Goal: Transaction & Acquisition: Purchase product/service

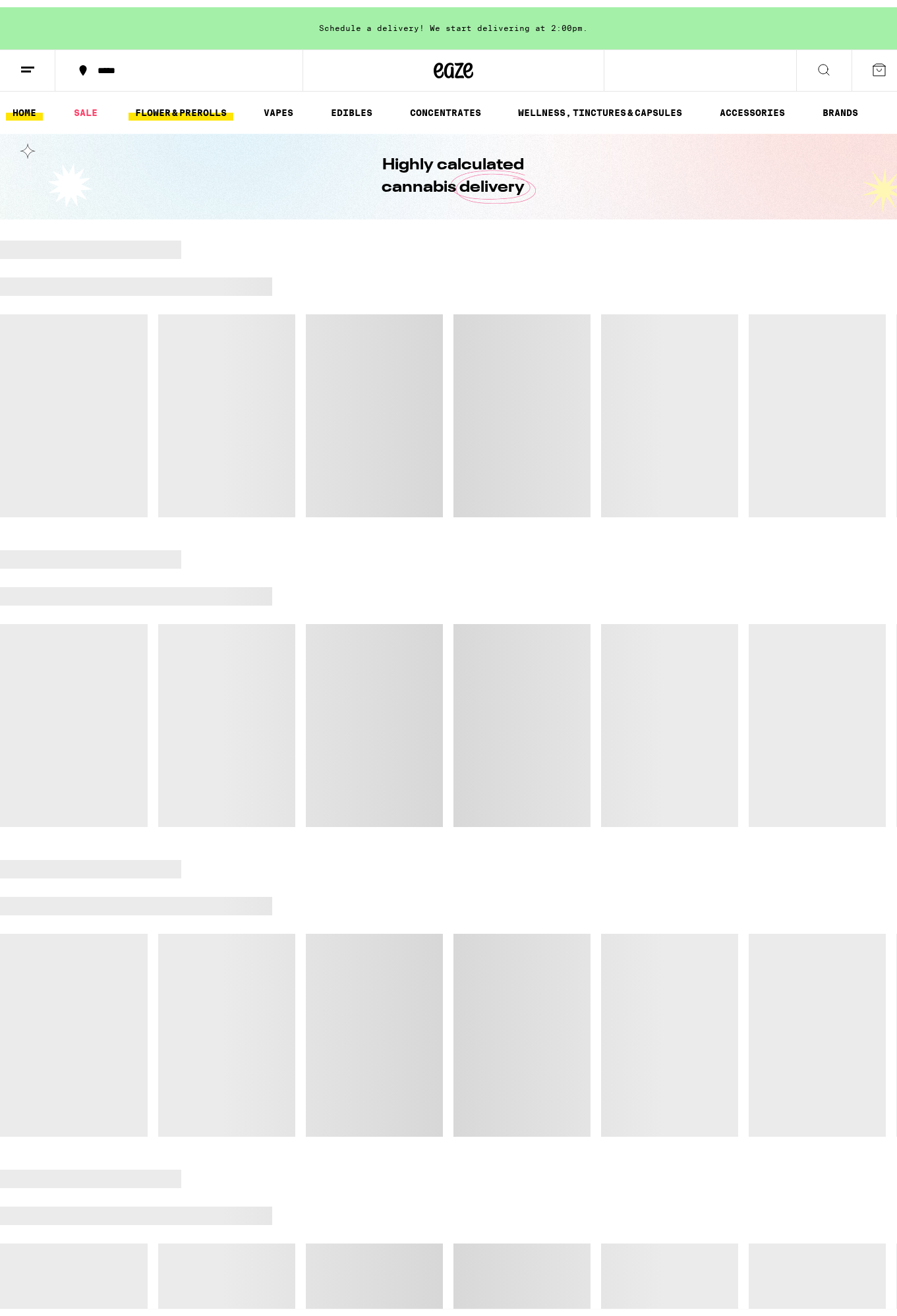
click at [204, 103] on link "FLOWER & PREROLLS" at bounding box center [181, 106] width 105 height 16
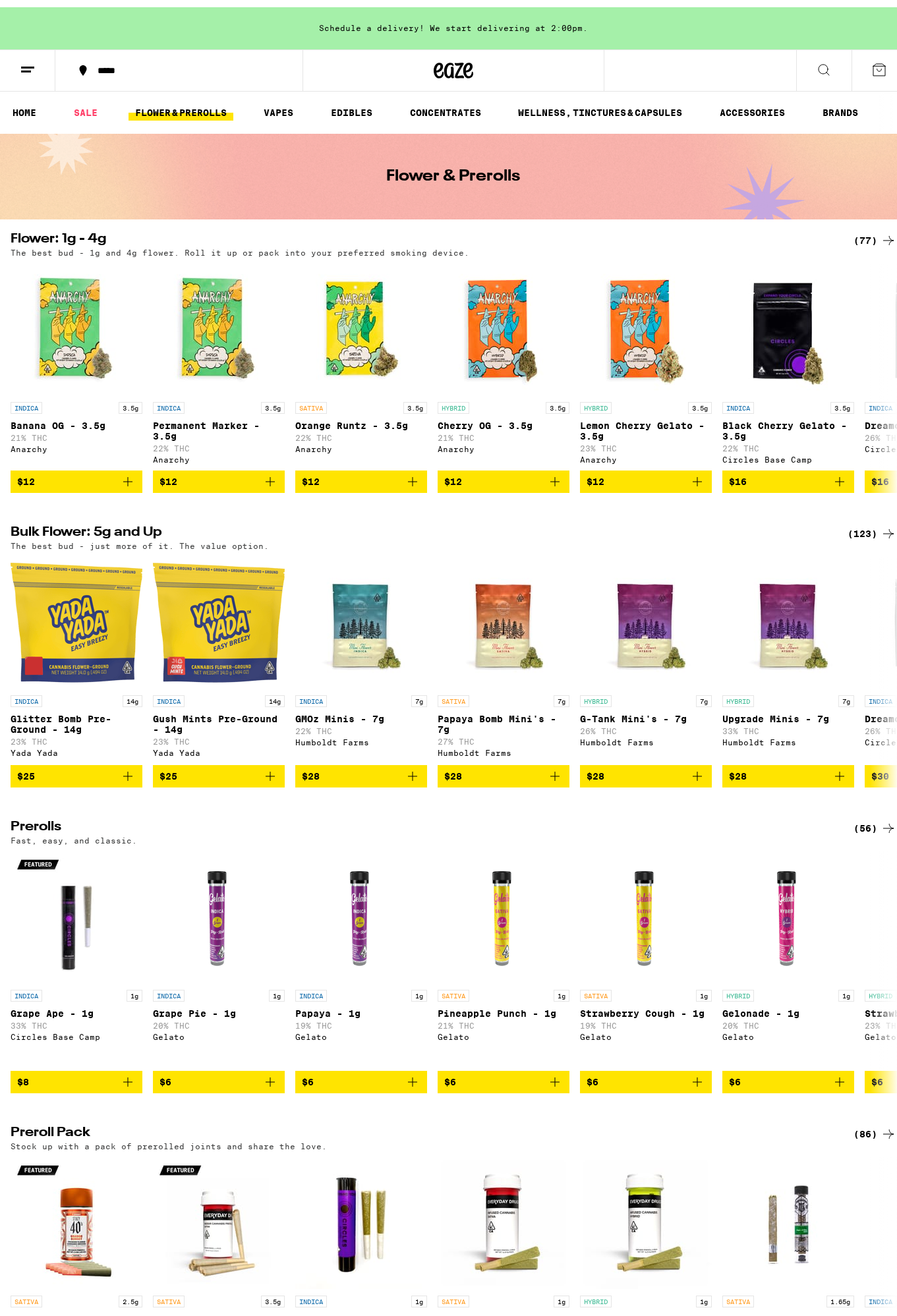
click at [855, 534] on div "(123)" at bounding box center [871, 526] width 49 height 16
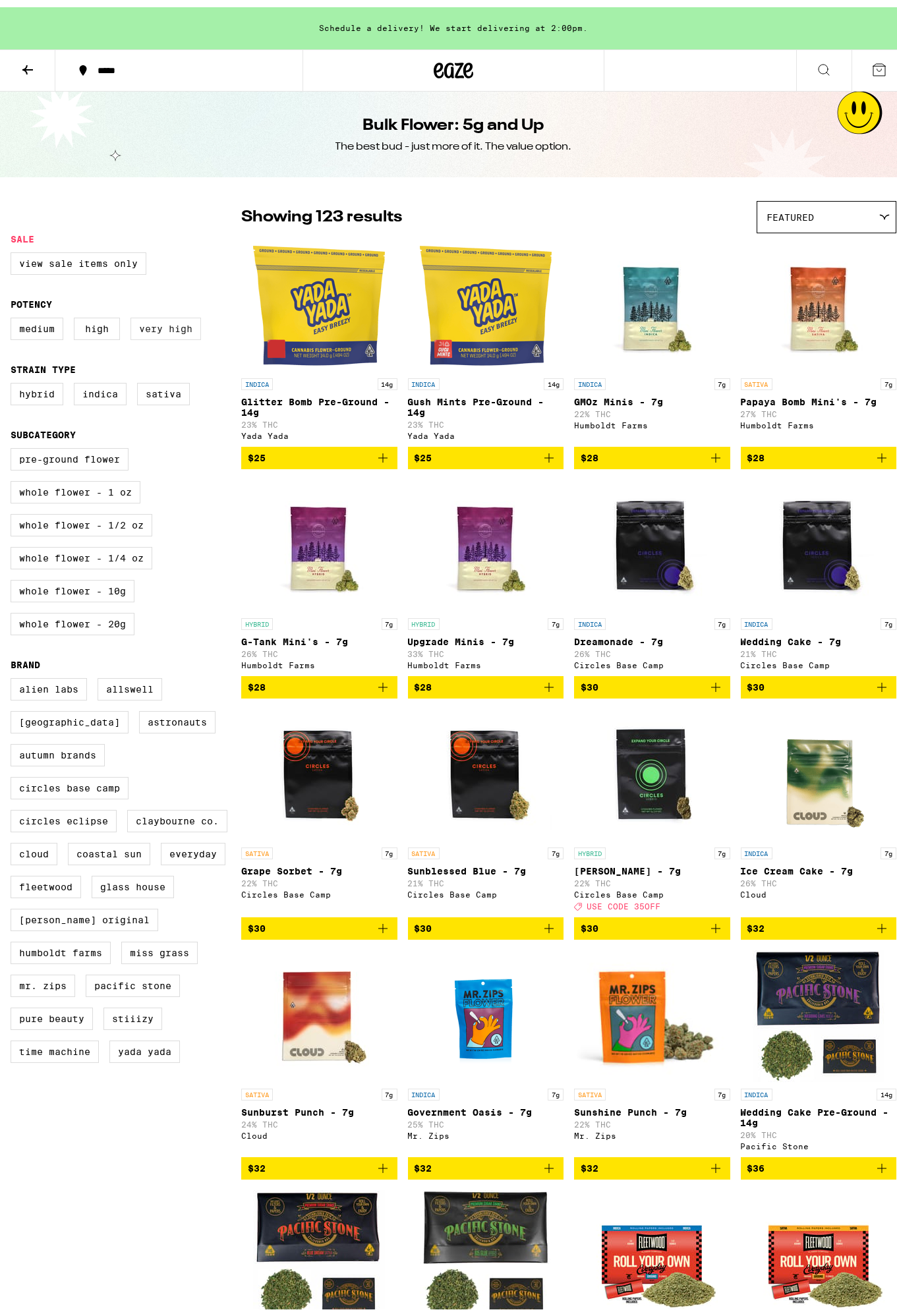
click at [162, 331] on label "Very High" at bounding box center [166, 322] width 70 height 22
click at [14, 313] on input "Very High" at bounding box center [13, 312] width 1 height 1
checkbox input "true"
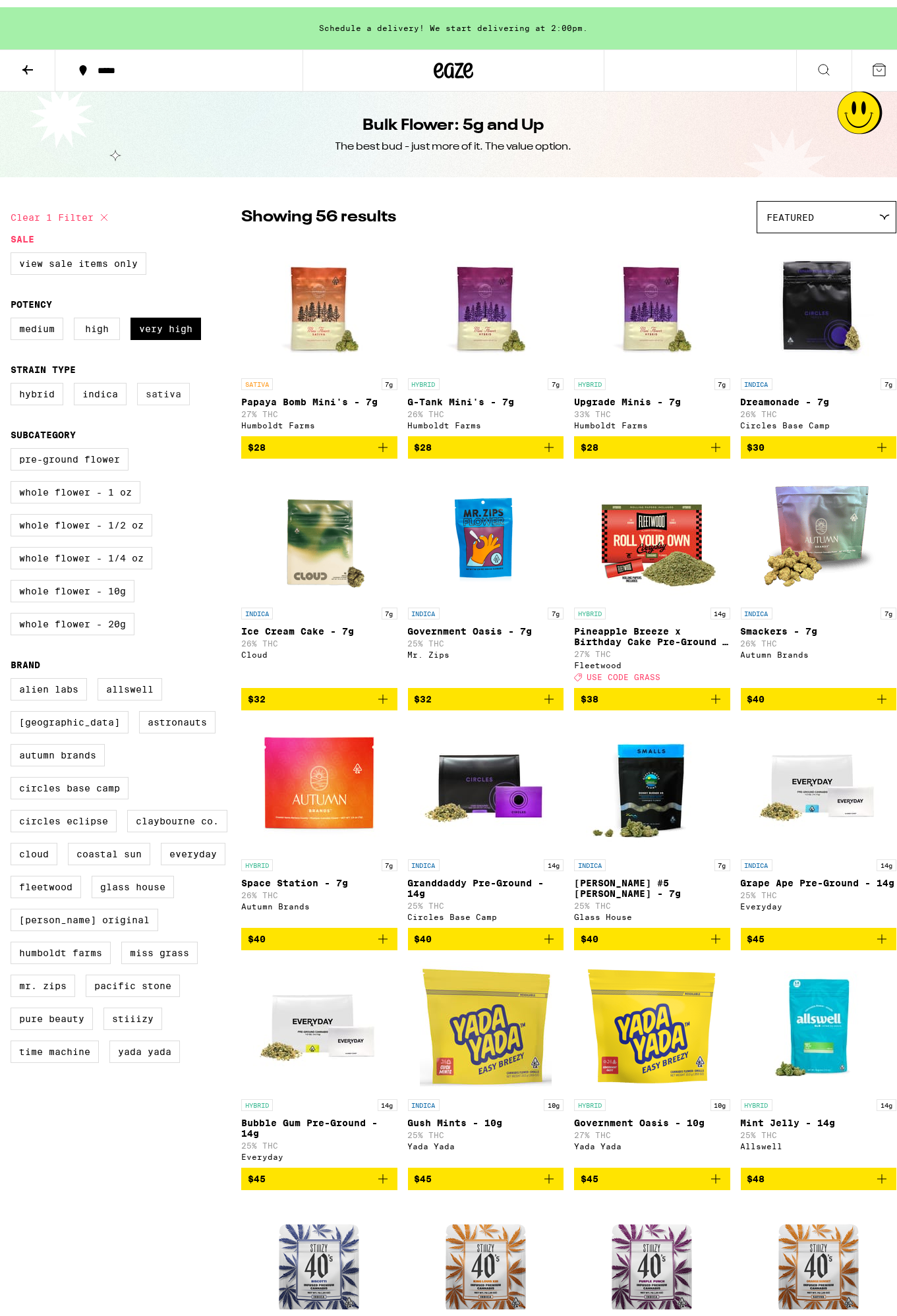
click at [162, 392] on label "Sativa" at bounding box center [163, 387] width 53 height 22
click at [14, 378] on input "Sativa" at bounding box center [13, 378] width 1 height 1
checkbox input "true"
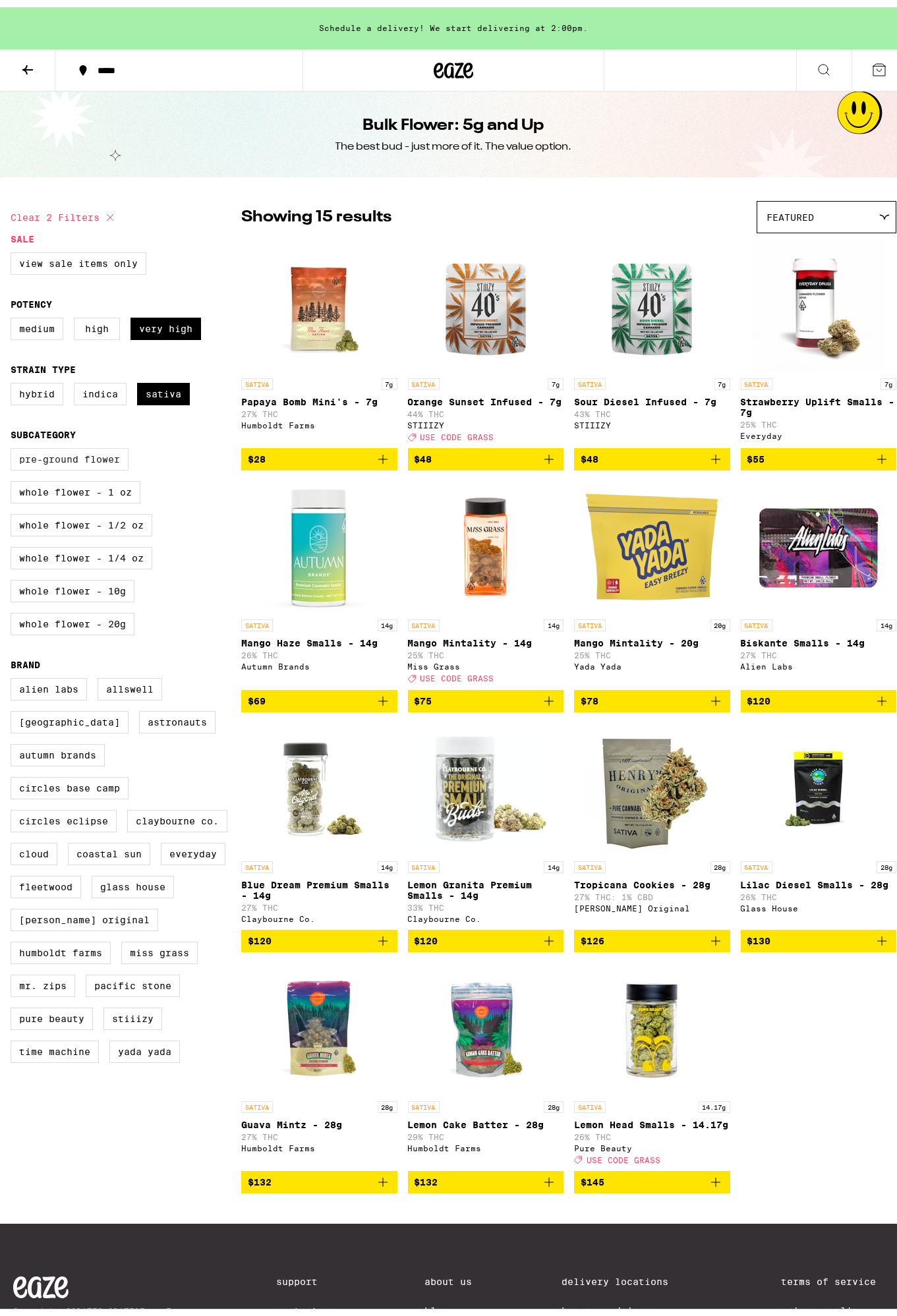
click at [102, 463] on label "Pre-ground Flower" at bounding box center [69, 452] width 118 height 22
click at [14, 443] on input "Pre-ground Flower" at bounding box center [13, 443] width 1 height 1
checkbox input "true"
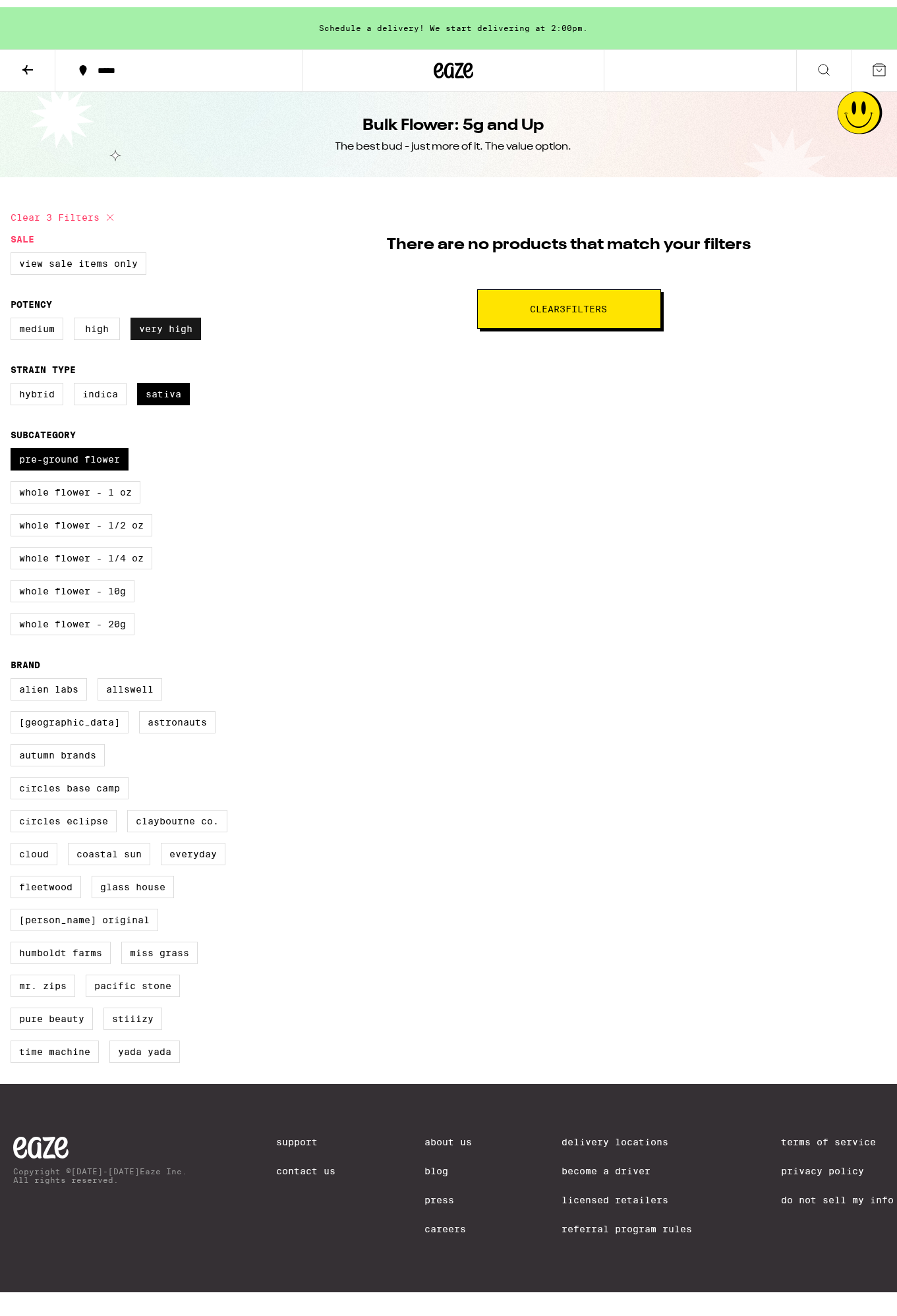
click at [150, 331] on label "Very High" at bounding box center [166, 322] width 70 height 22
click at [14, 313] on input "Very High" at bounding box center [13, 312] width 1 height 1
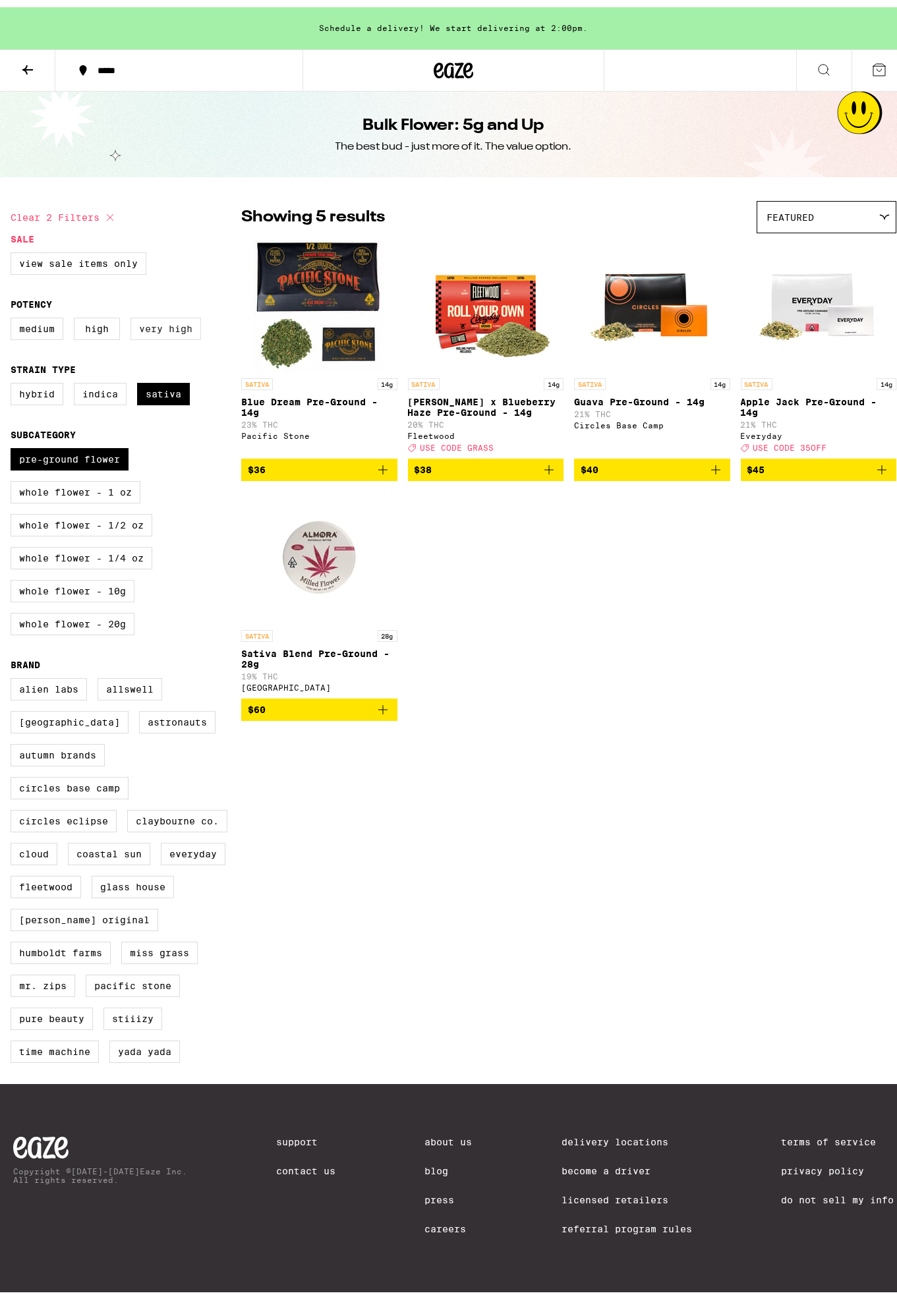
click at [154, 328] on label "Very High" at bounding box center [166, 322] width 70 height 22
click at [14, 313] on input "Very High" at bounding box center [13, 312] width 1 height 1
checkbox input "true"
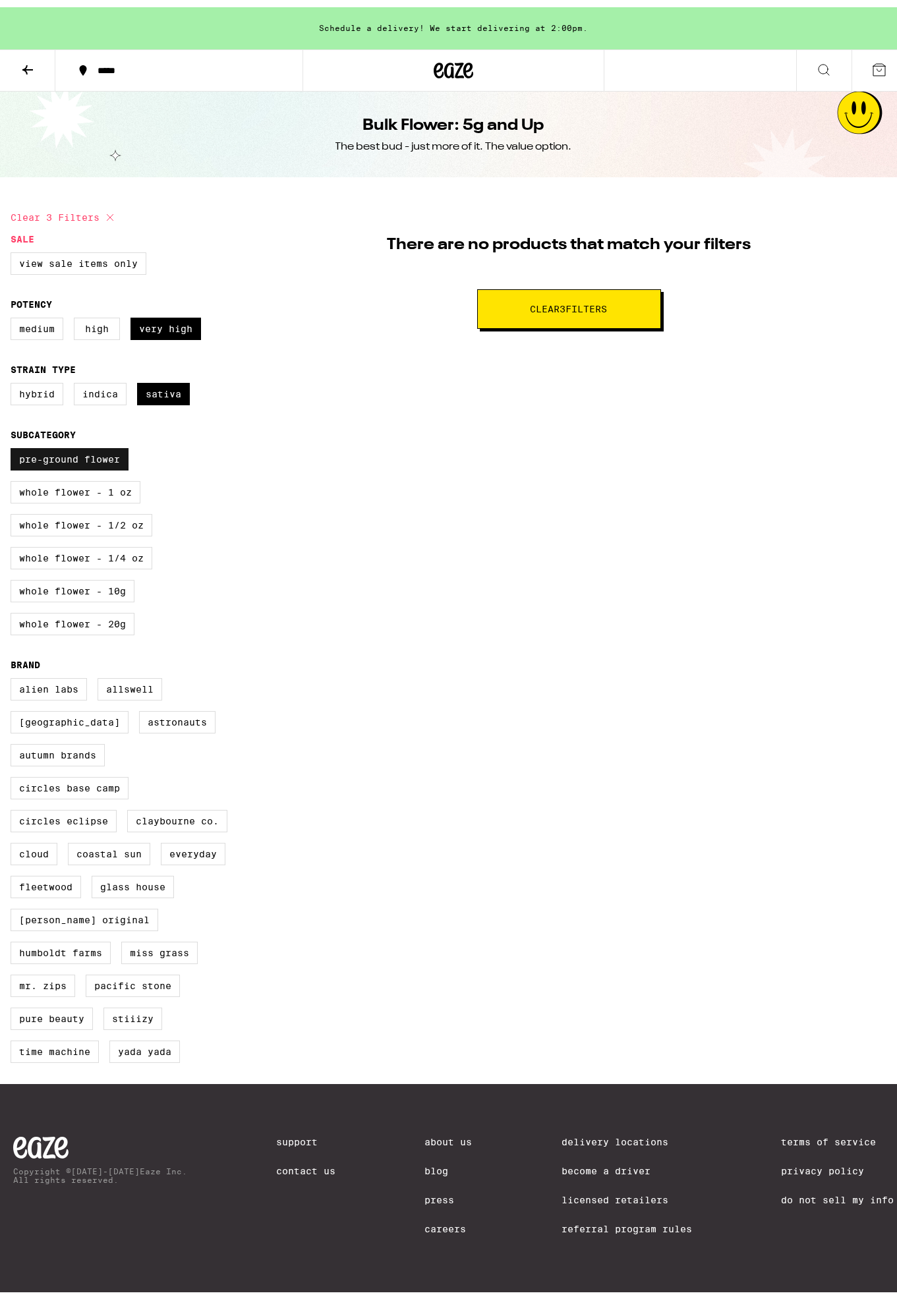
click at [96, 451] on label "Pre-ground Flower" at bounding box center [69, 452] width 118 height 22
click at [14, 443] on input "Pre-ground Flower" at bounding box center [13, 443] width 1 height 1
checkbox input "false"
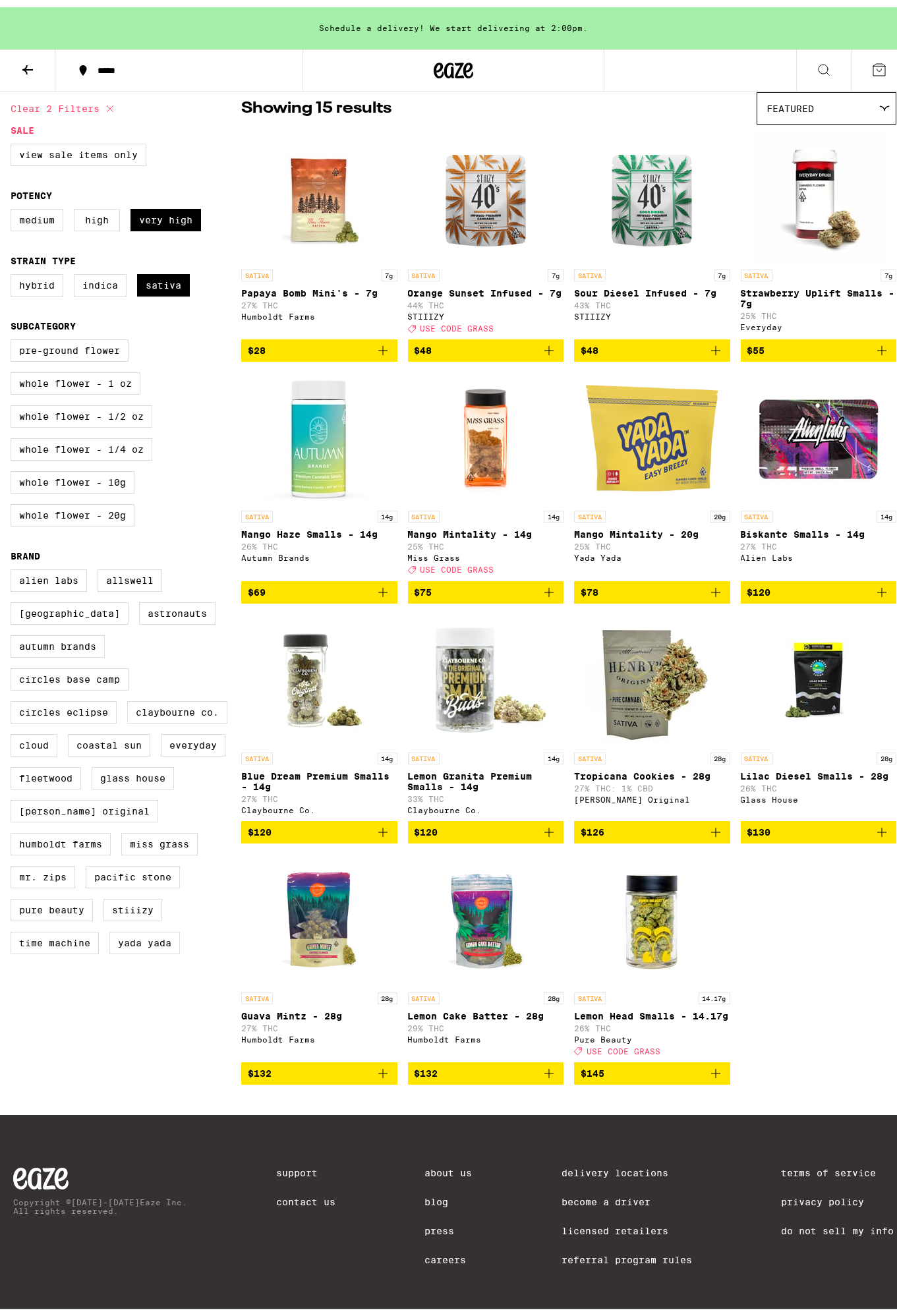
scroll to position [102, 0]
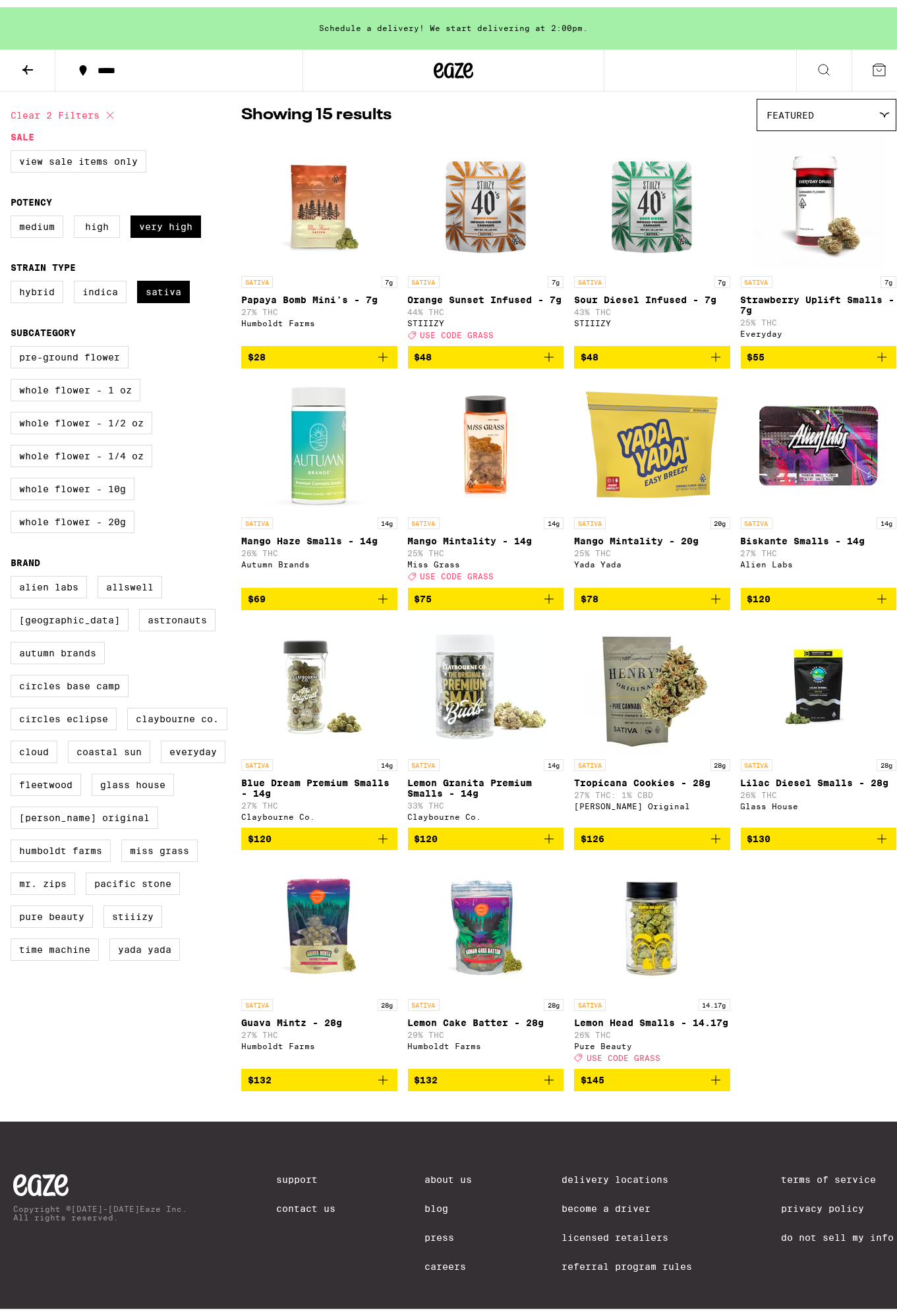
click at [473, 791] on p "Lemon Granita Premium Smalls - 14g" at bounding box center [486, 781] width 156 height 21
click at [455, 539] on p "Mango Mintality - 14g" at bounding box center [486, 534] width 156 height 10
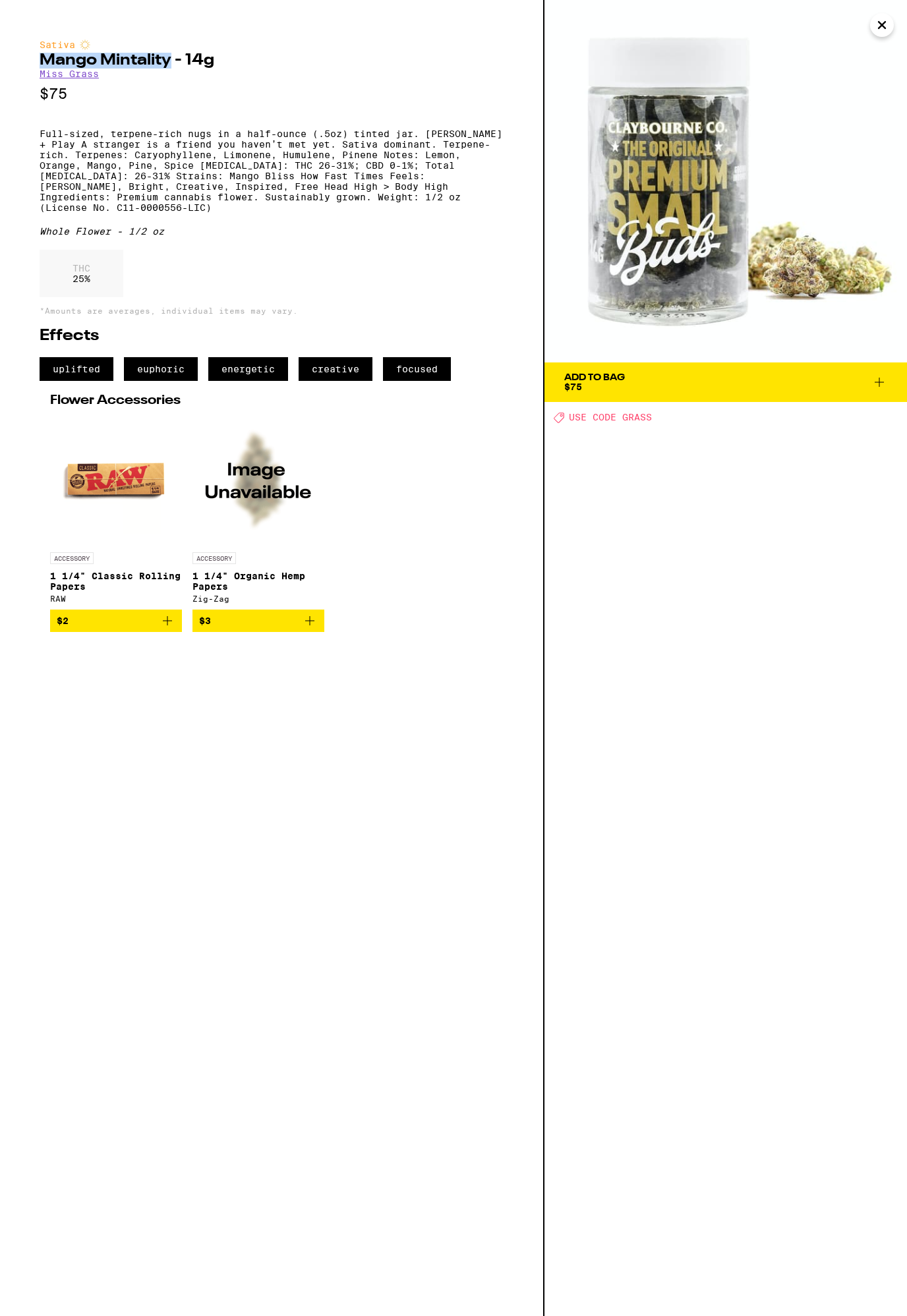
drag, startPoint x: 170, startPoint y: 64, endPoint x: 45, endPoint y: 55, distance: 125.3
click at [45, 55] on h2 "Mango Mintality - 14g" at bounding box center [271, 61] width 464 height 16
copy h2 "Mango Mintality"
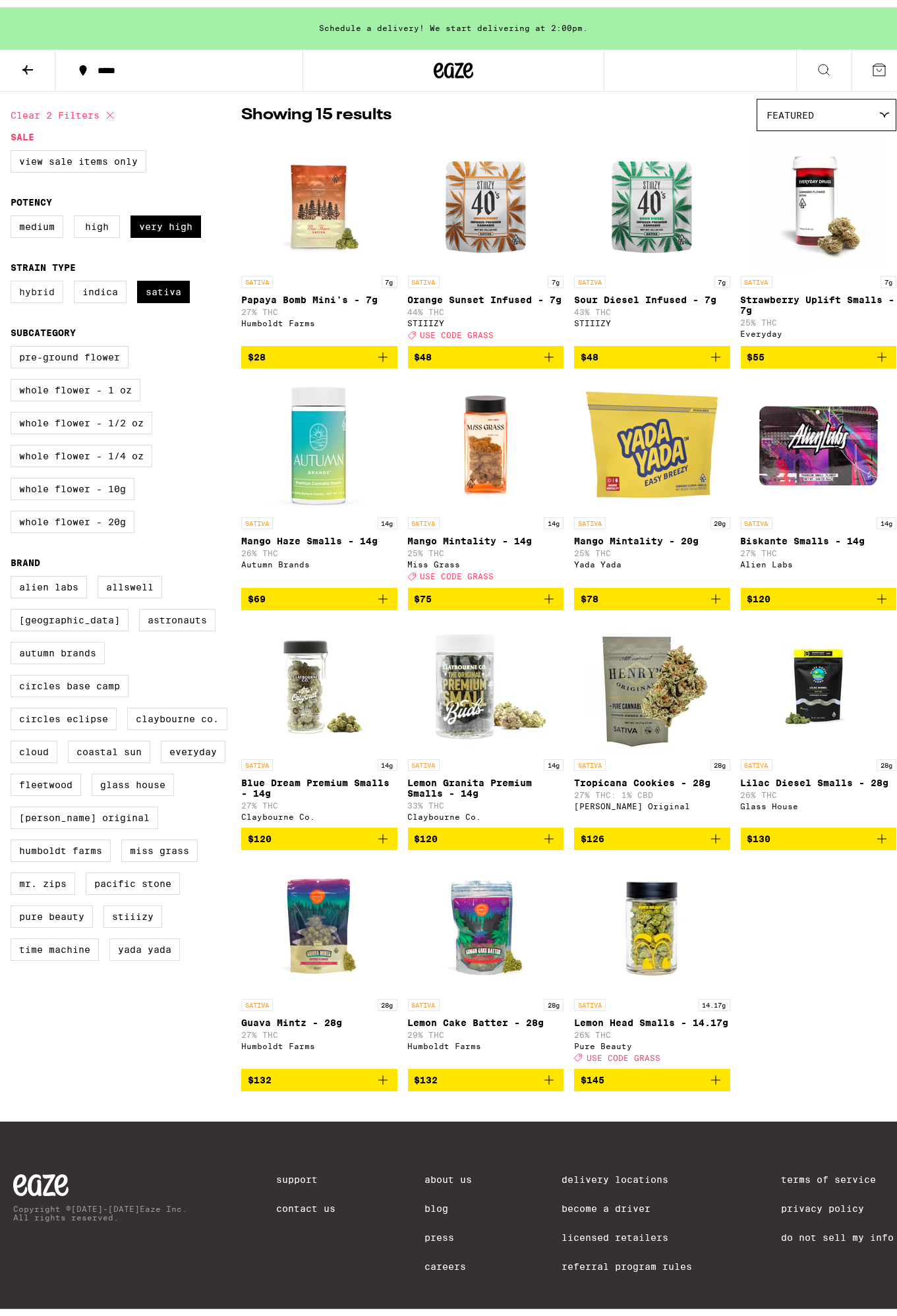
click at [44, 286] on label "Hybrid" at bounding box center [37, 285] width 53 height 22
click at [14, 276] on input "Hybrid" at bounding box center [13, 275] width 1 height 1
checkbox input "true"
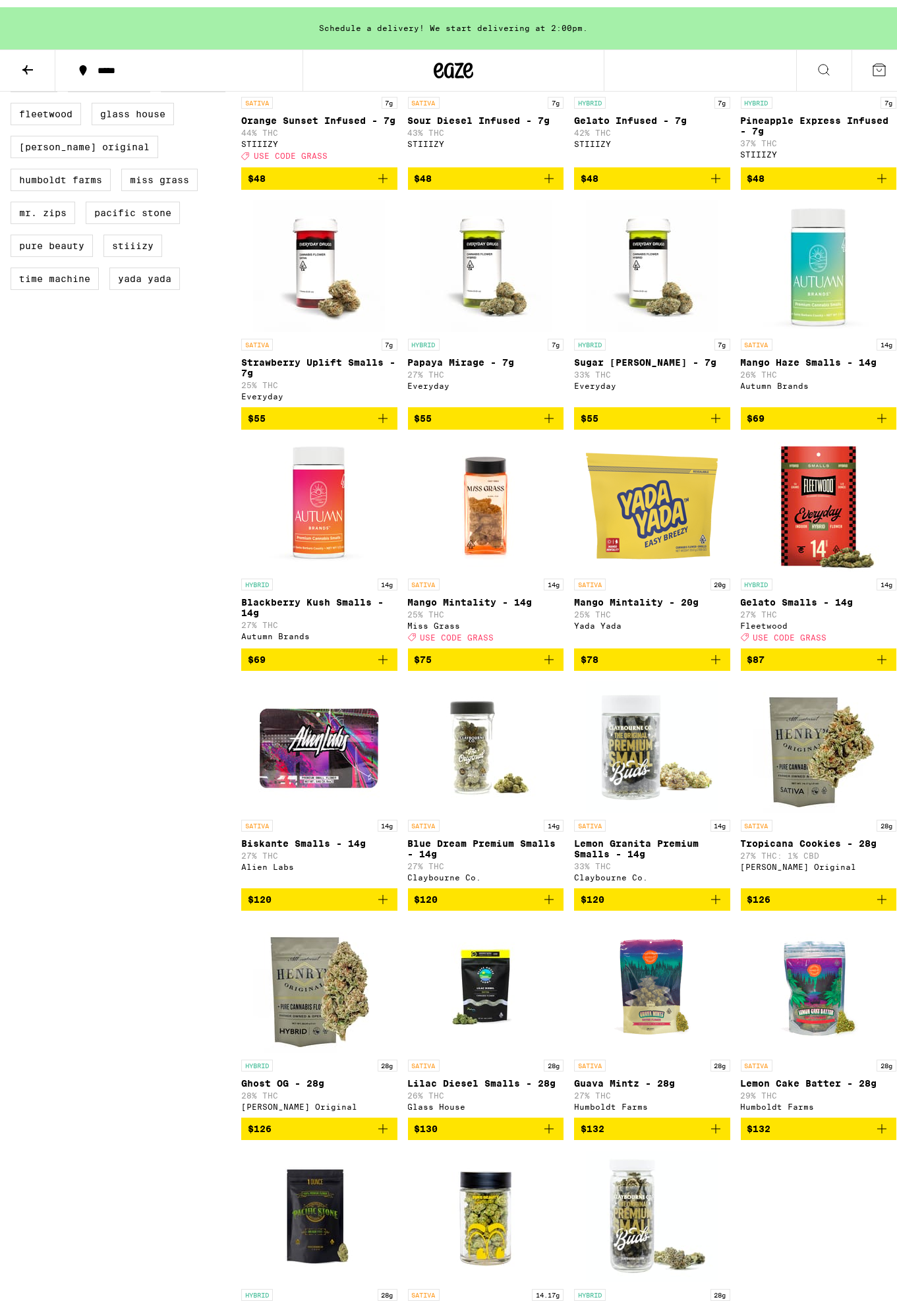
scroll to position [1090, 0]
